Goal: Communication & Community: Share content

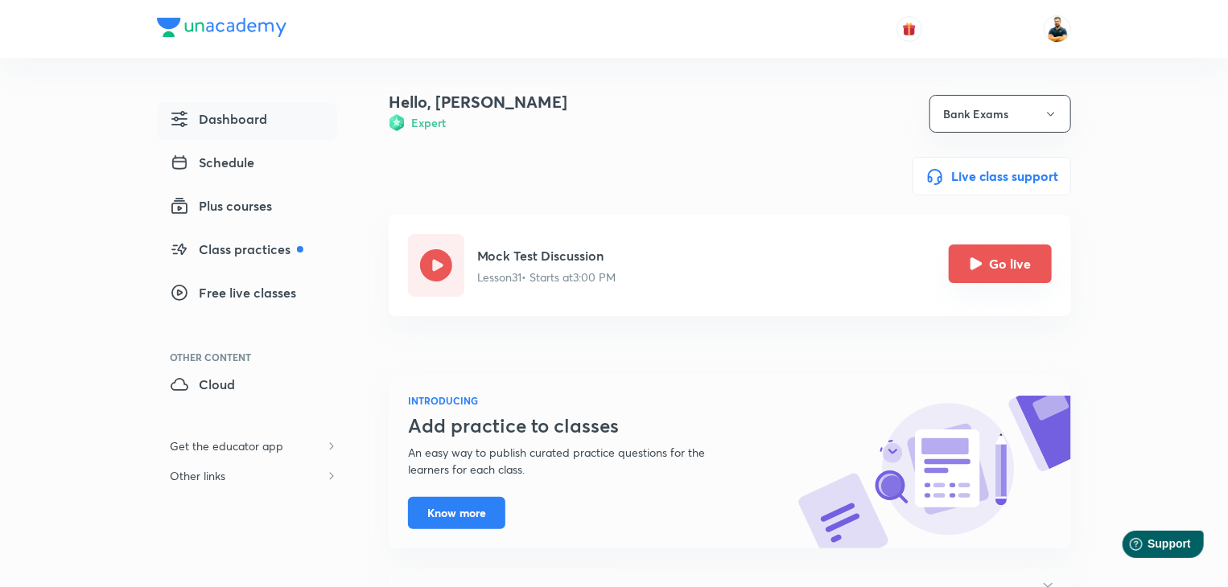
click at [1034, 262] on button "Go live" at bounding box center [1000, 264] width 103 height 39
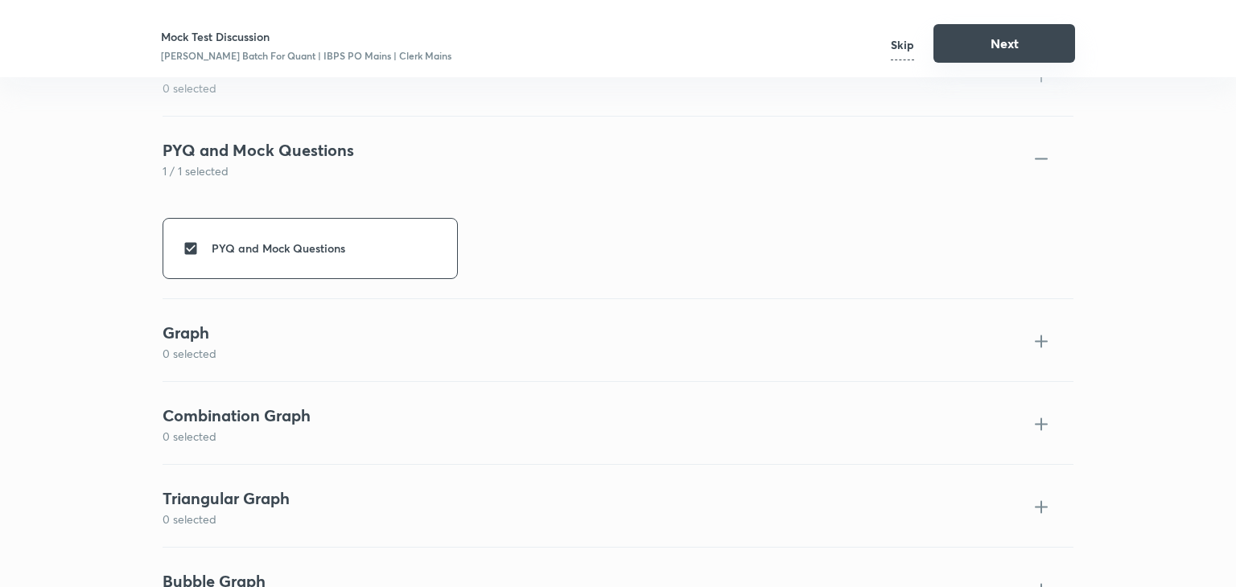
scroll to position [3193, 0]
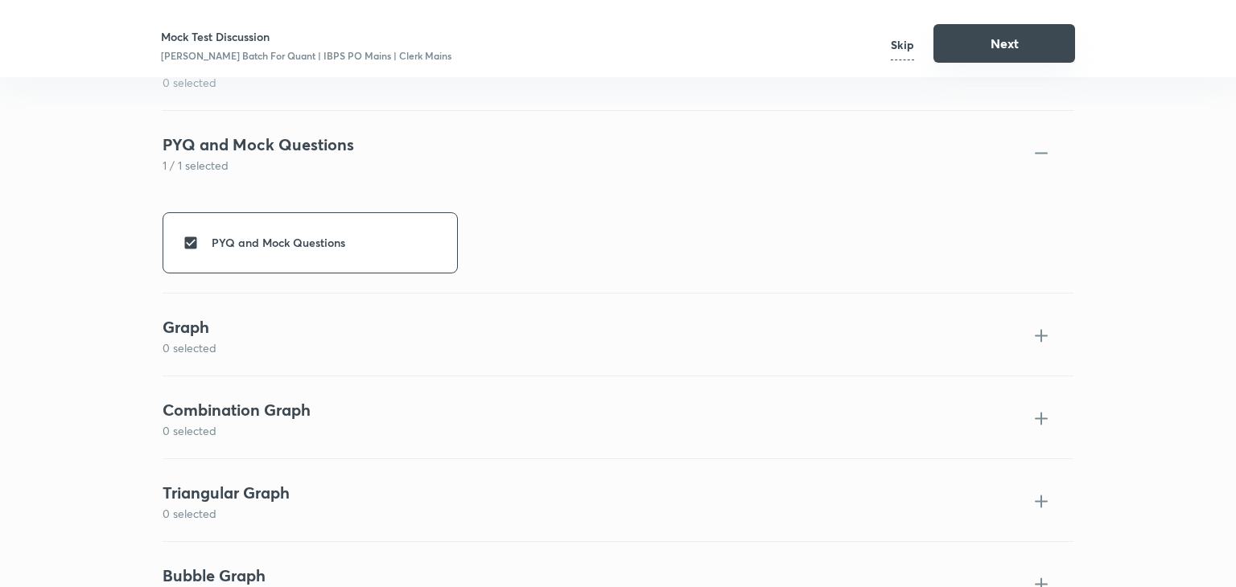
click at [981, 51] on button "Next" at bounding box center [1004, 43] width 142 height 39
